Goal: Task Accomplishment & Management: Manage account settings

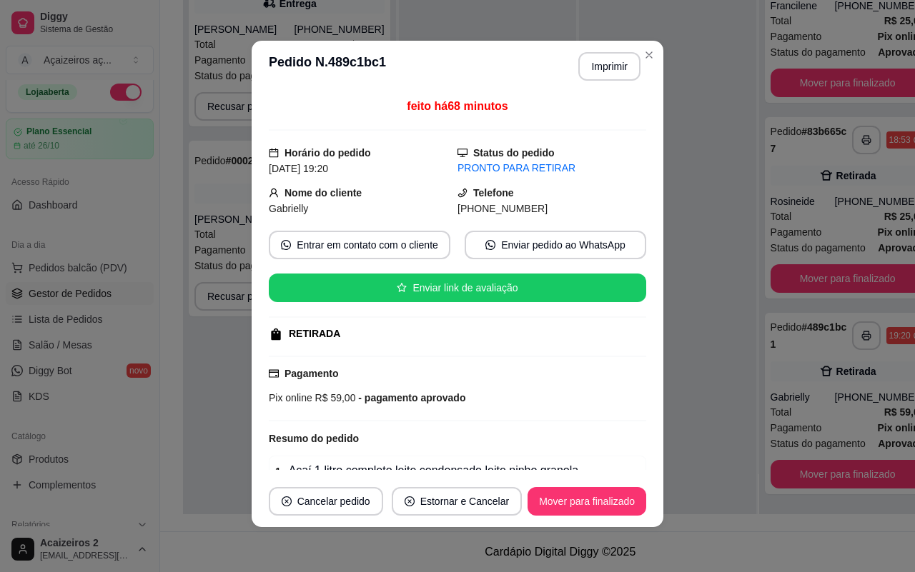
scroll to position [182, 0]
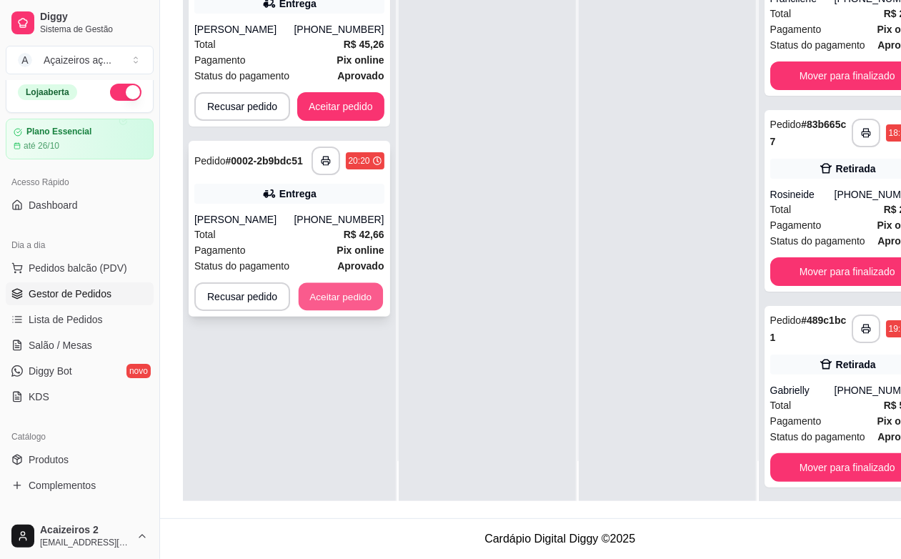
click at [337, 287] on button "Aceitar pedido" at bounding box center [341, 297] width 84 height 28
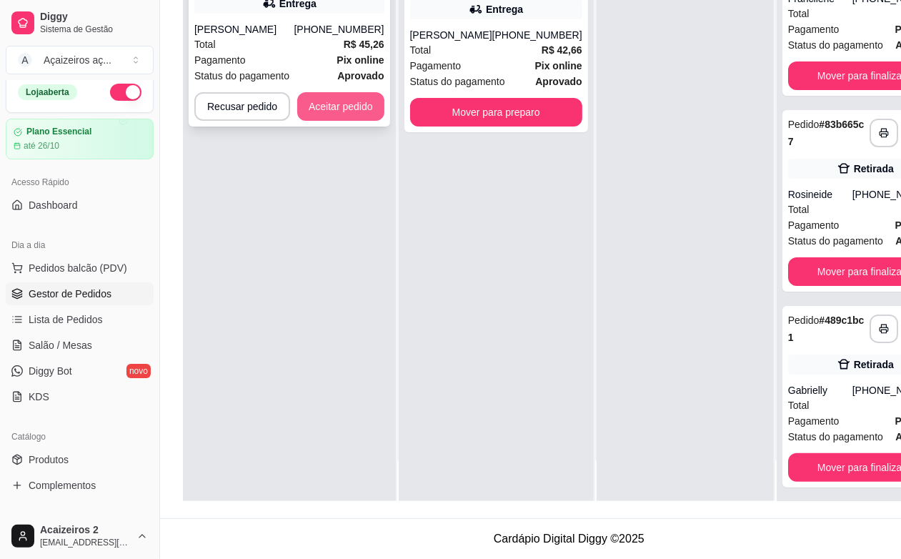
click at [369, 109] on button "Aceitar pedido" at bounding box center [340, 106] width 87 height 29
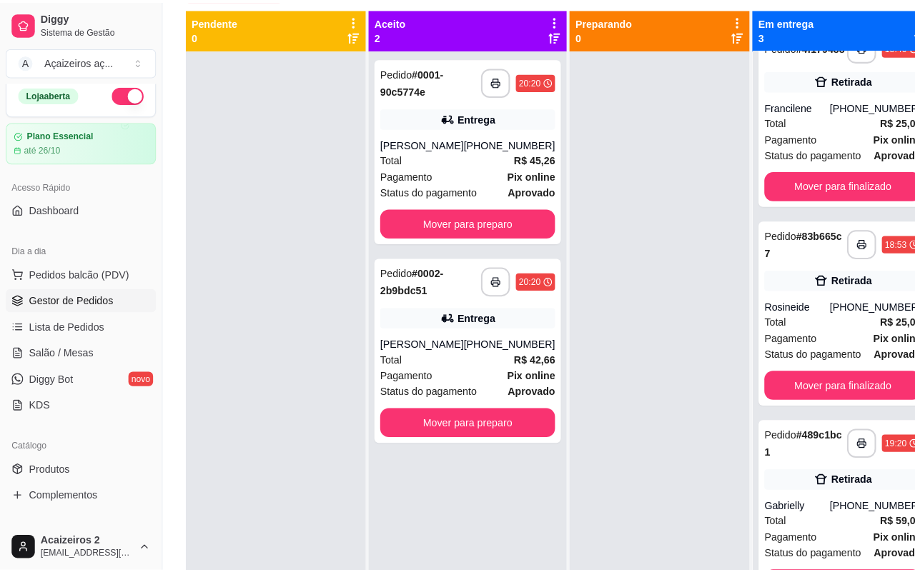
scroll to position [129, 0]
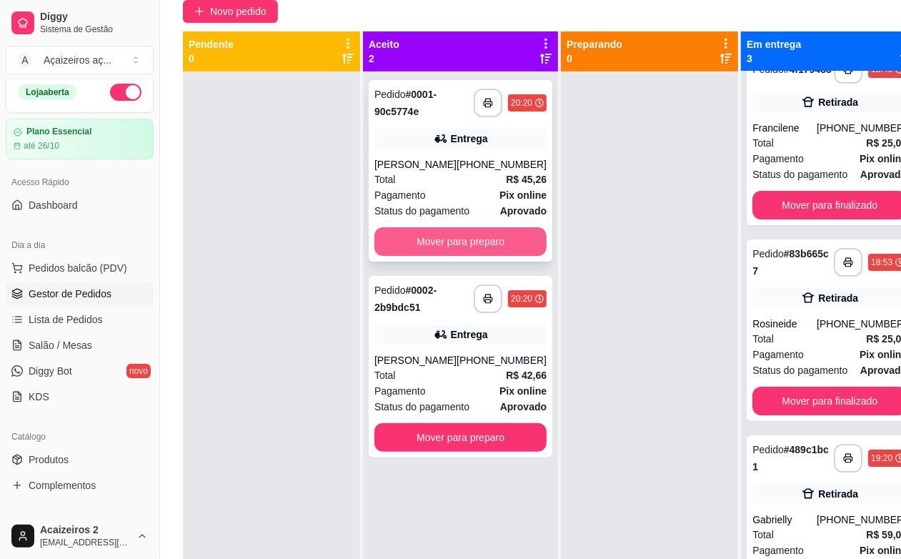
click at [494, 229] on button "Mover para preparo" at bounding box center [460, 241] width 172 height 29
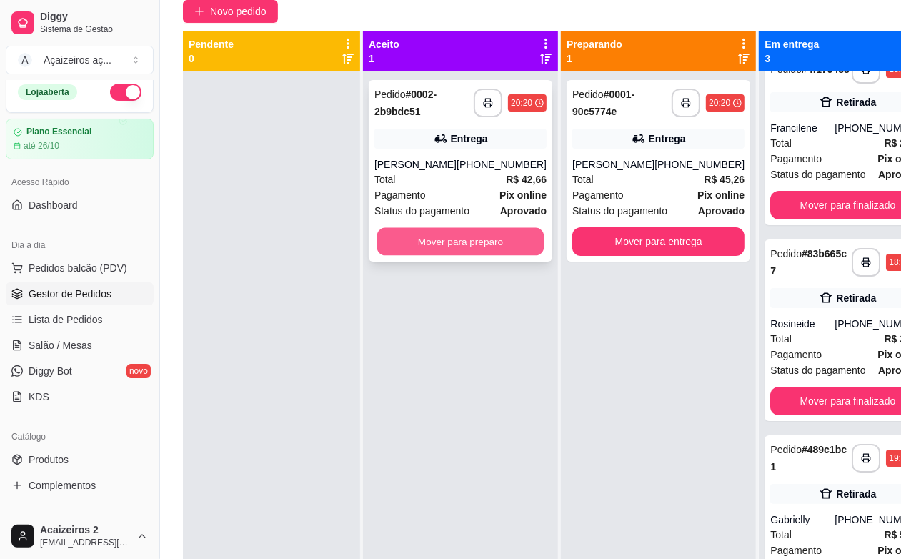
click at [502, 230] on button "Mover para preparo" at bounding box center [460, 242] width 167 height 28
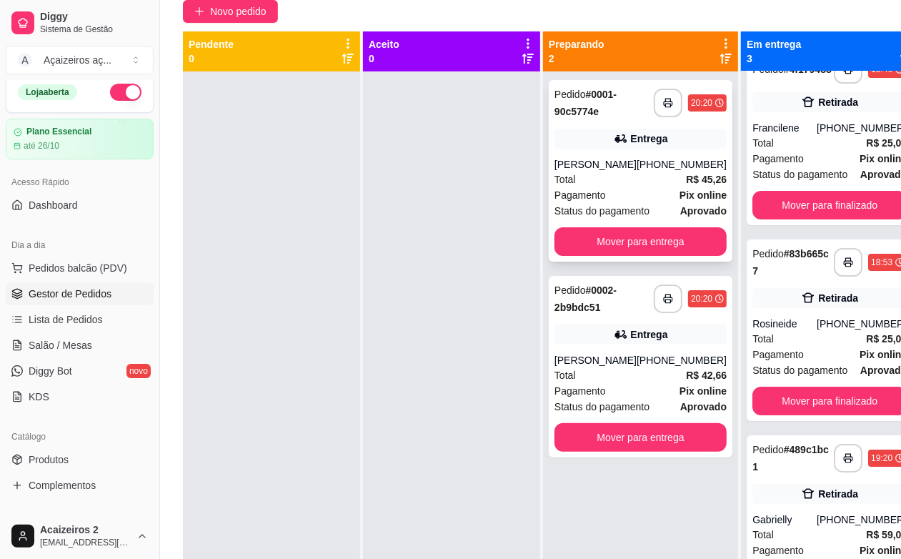
click at [639, 156] on div "**********" at bounding box center [641, 170] width 184 height 181
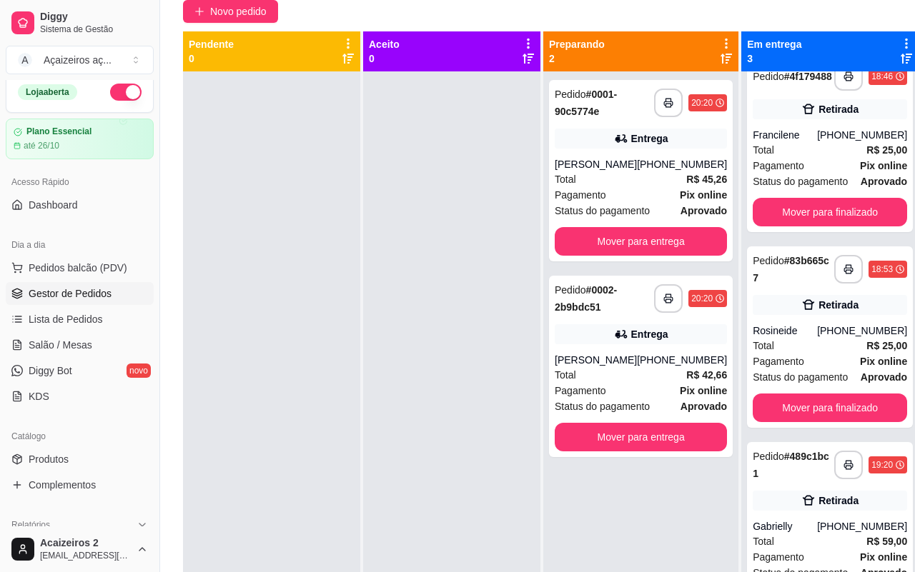
scroll to position [304, 0]
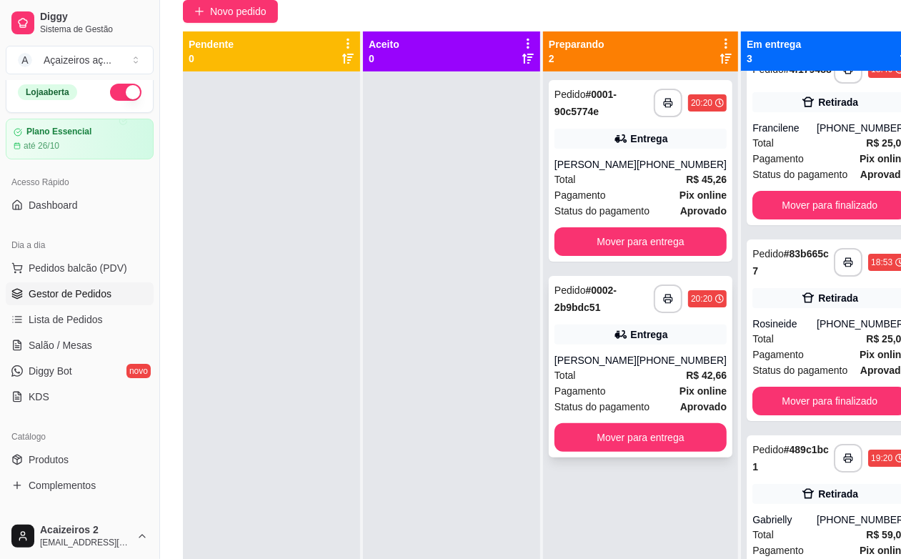
click at [572, 342] on div "Entrega" at bounding box center [640, 334] width 172 height 20
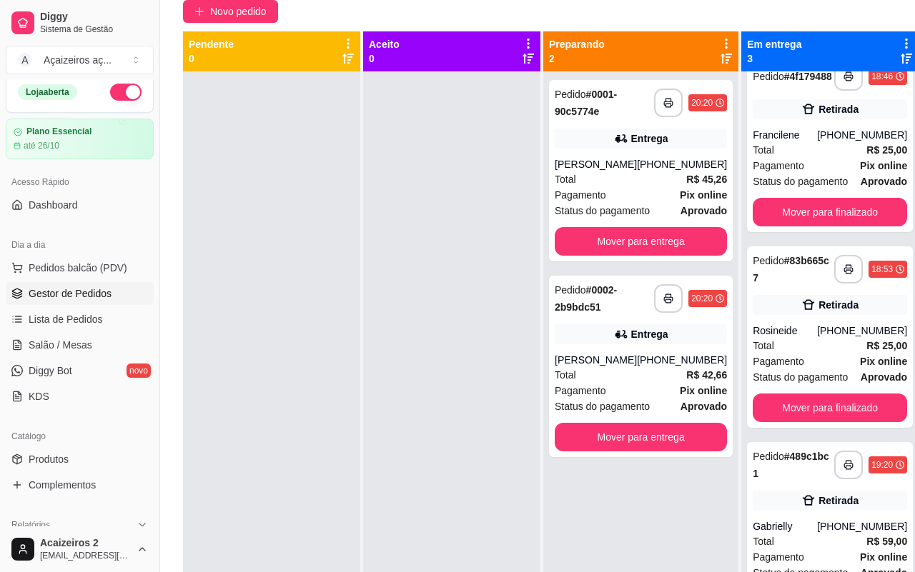
scroll to position [250, 0]
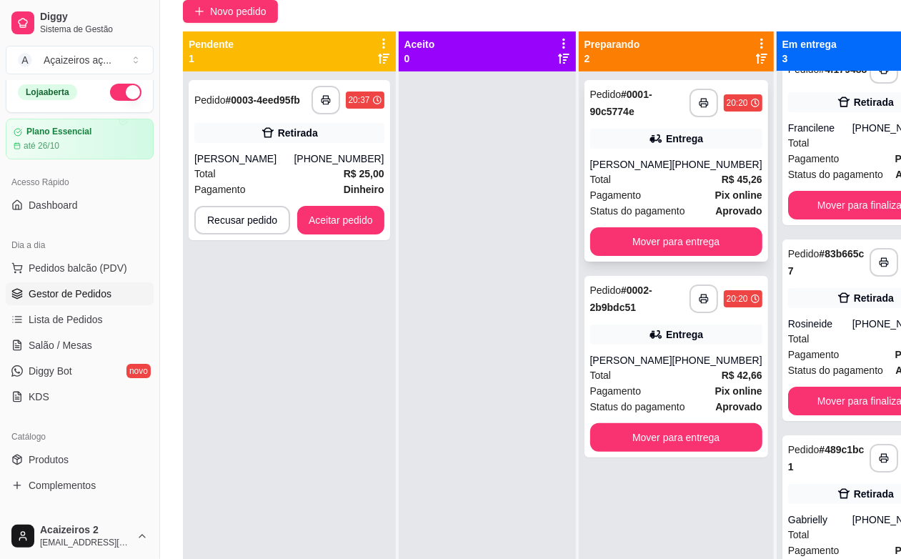
click at [626, 148] on div "Entrega" at bounding box center [676, 139] width 172 height 20
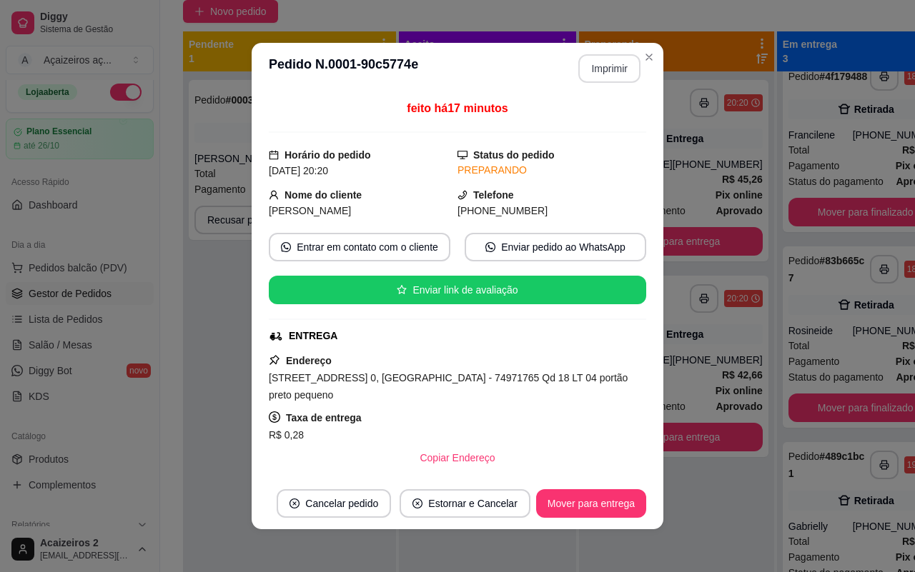
click at [598, 72] on button "Imprimir" at bounding box center [609, 68] width 62 height 29
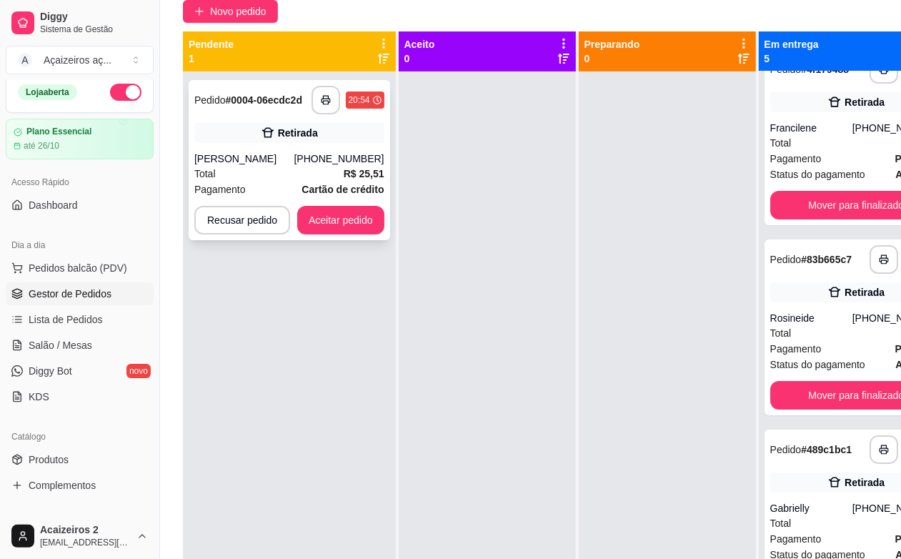
click at [319, 155] on div "[PHONE_NUMBER]" at bounding box center [339, 158] width 90 height 14
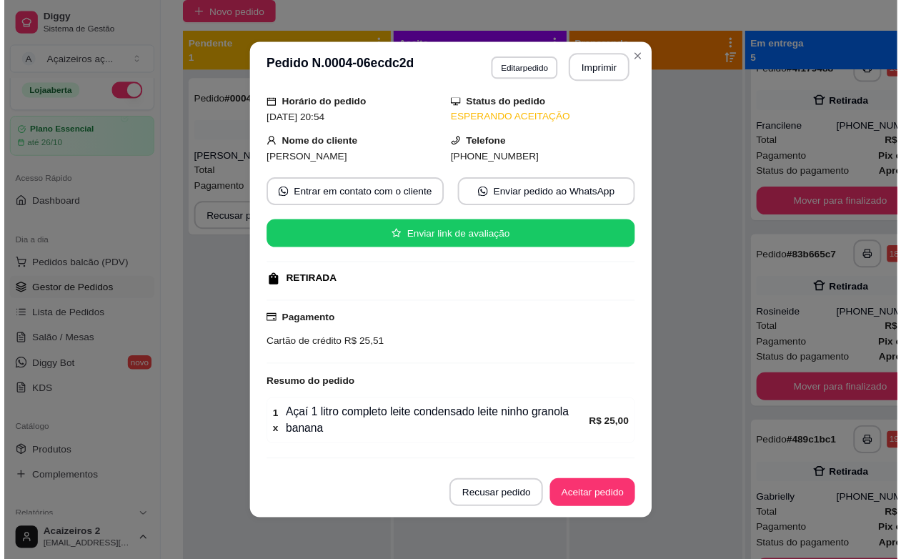
scroll to position [91, 0]
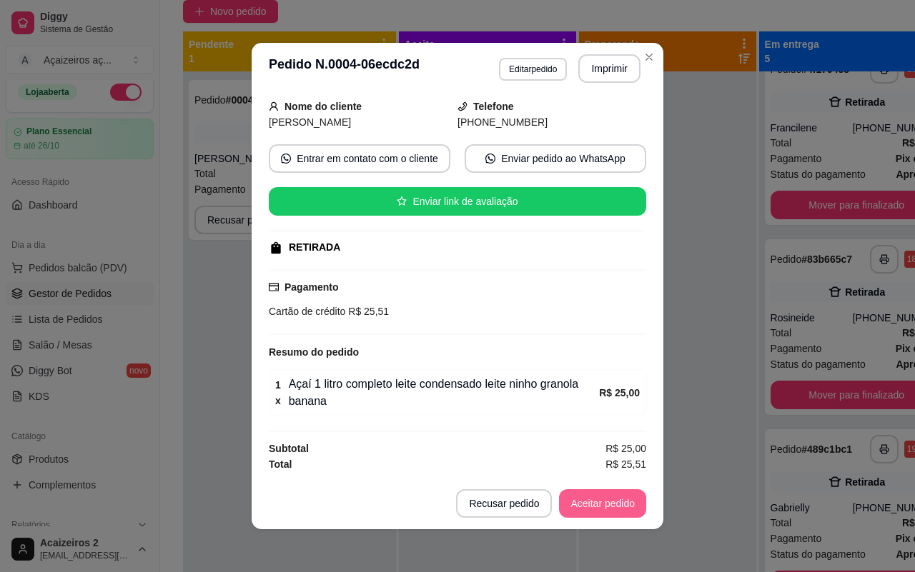
click at [588, 512] on button "Aceitar pedido" at bounding box center [602, 503] width 87 height 29
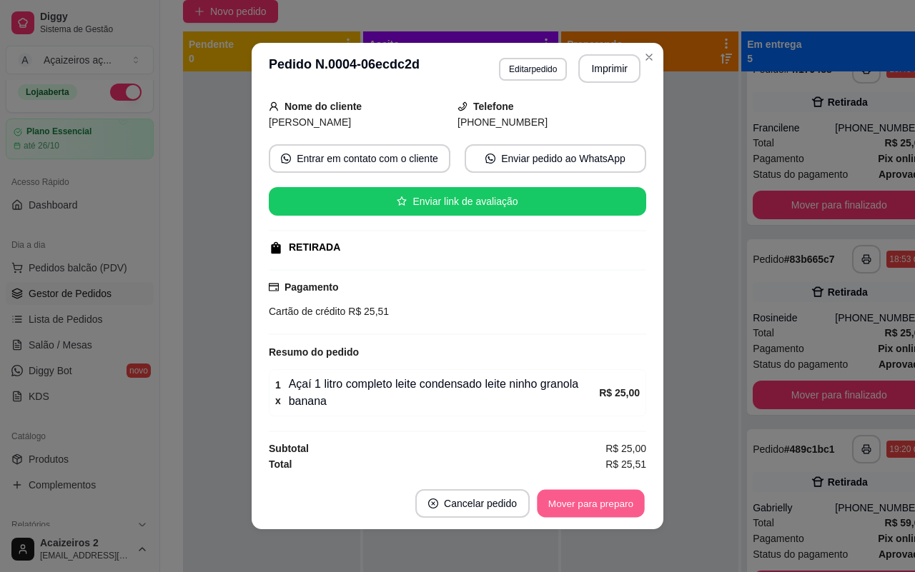
click at [597, 505] on button "Mover para preparo" at bounding box center [590, 504] width 107 height 28
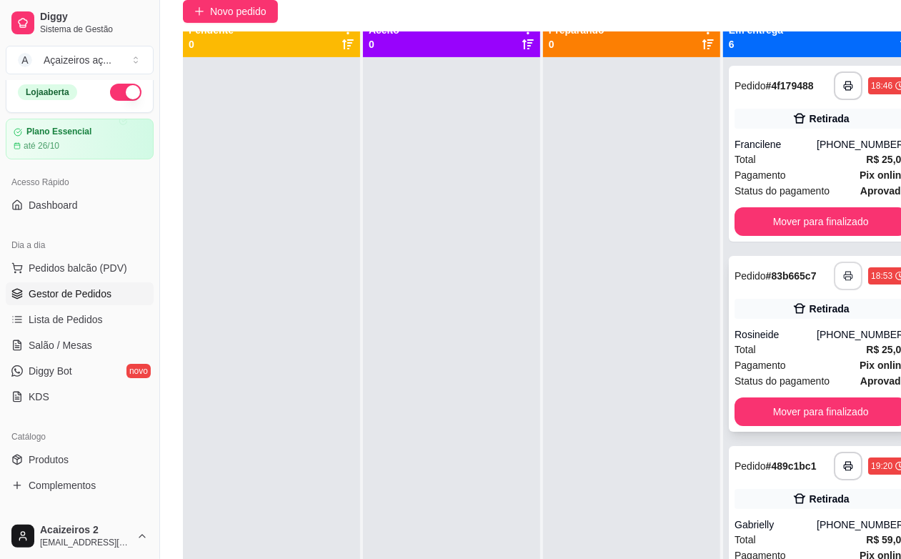
scroll to position [0, 0]
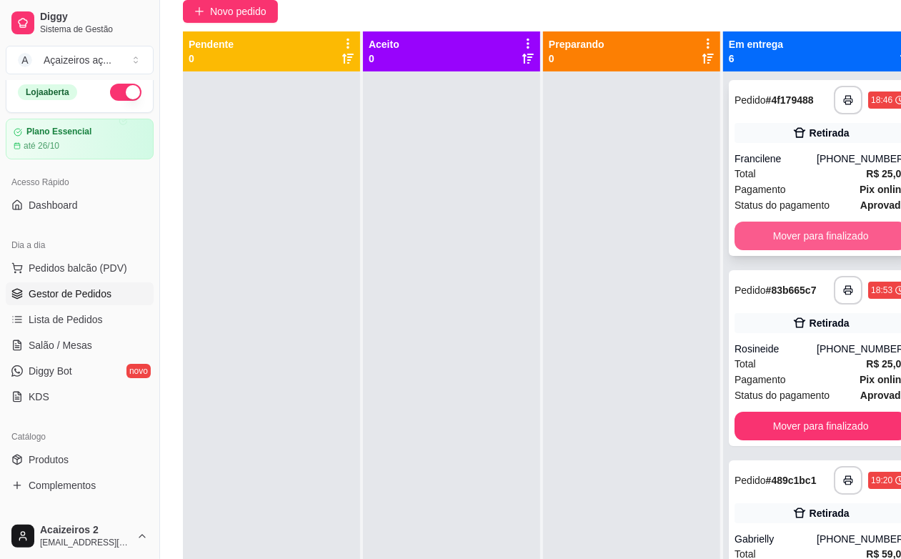
click at [816, 247] on button "Mover para finalizado" at bounding box center [821, 235] width 172 height 29
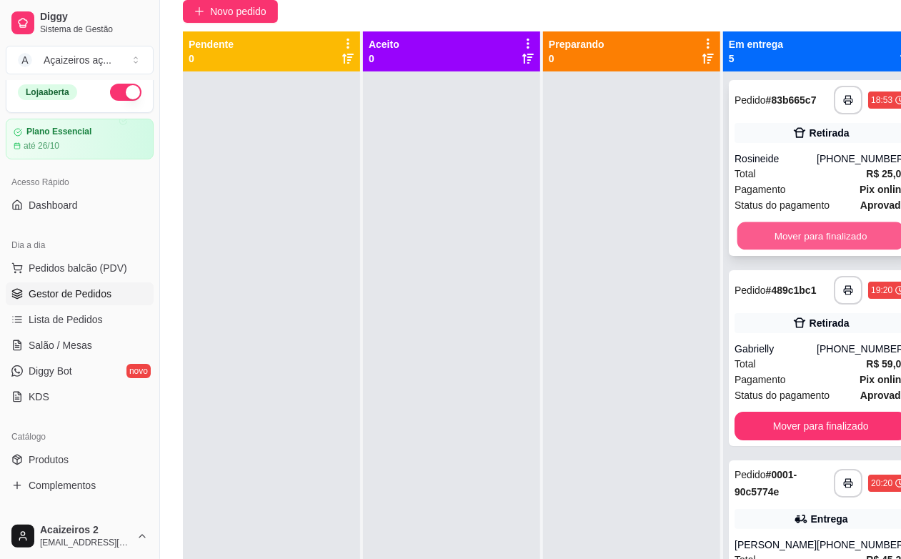
click at [818, 247] on button "Mover para finalizado" at bounding box center [820, 236] width 167 height 28
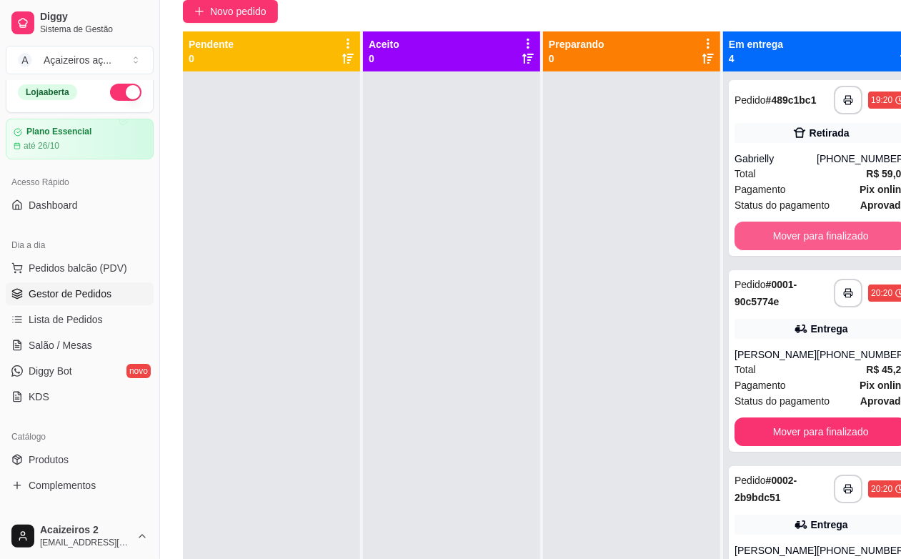
click at [818, 247] on button "Mover para finalizado" at bounding box center [821, 235] width 172 height 29
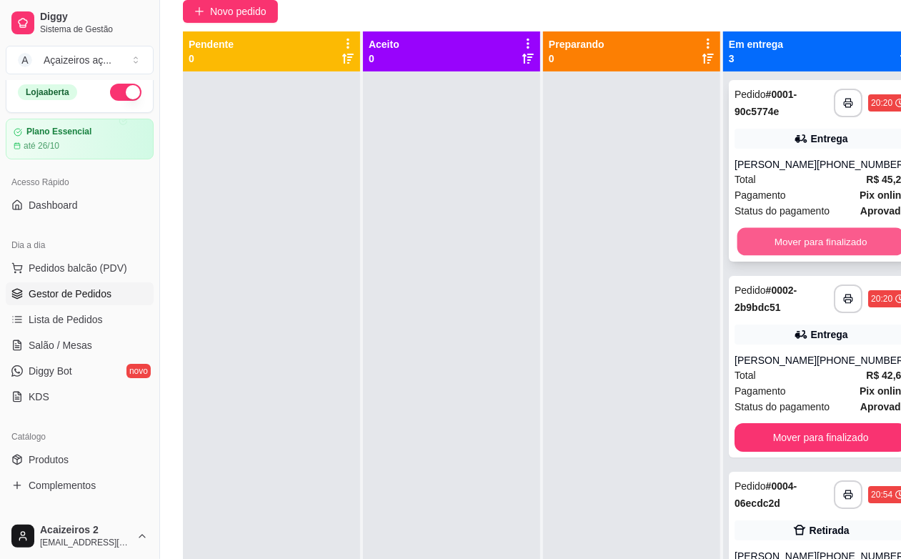
click at [815, 241] on button "Mover para finalizado" at bounding box center [820, 242] width 167 height 28
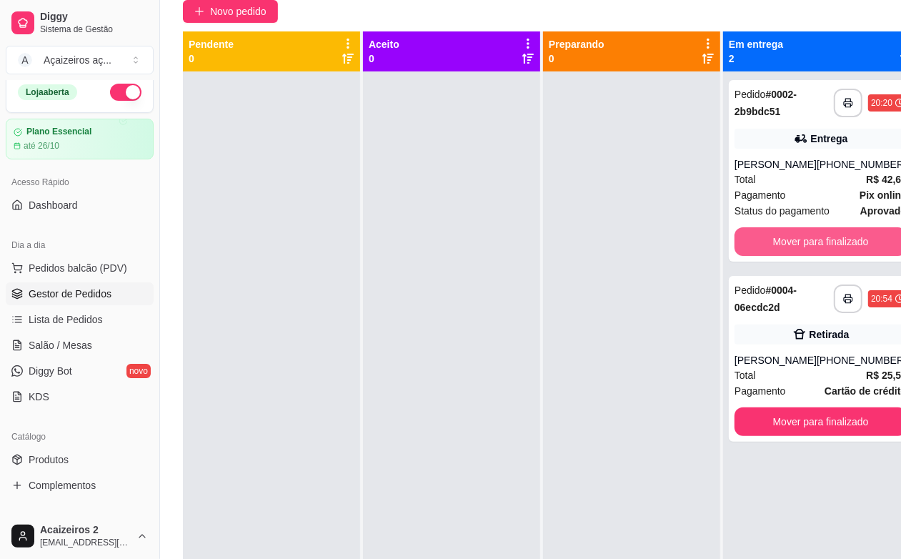
click at [815, 241] on button "Mover para finalizado" at bounding box center [821, 241] width 172 height 29
